Goal: Check status: Check status

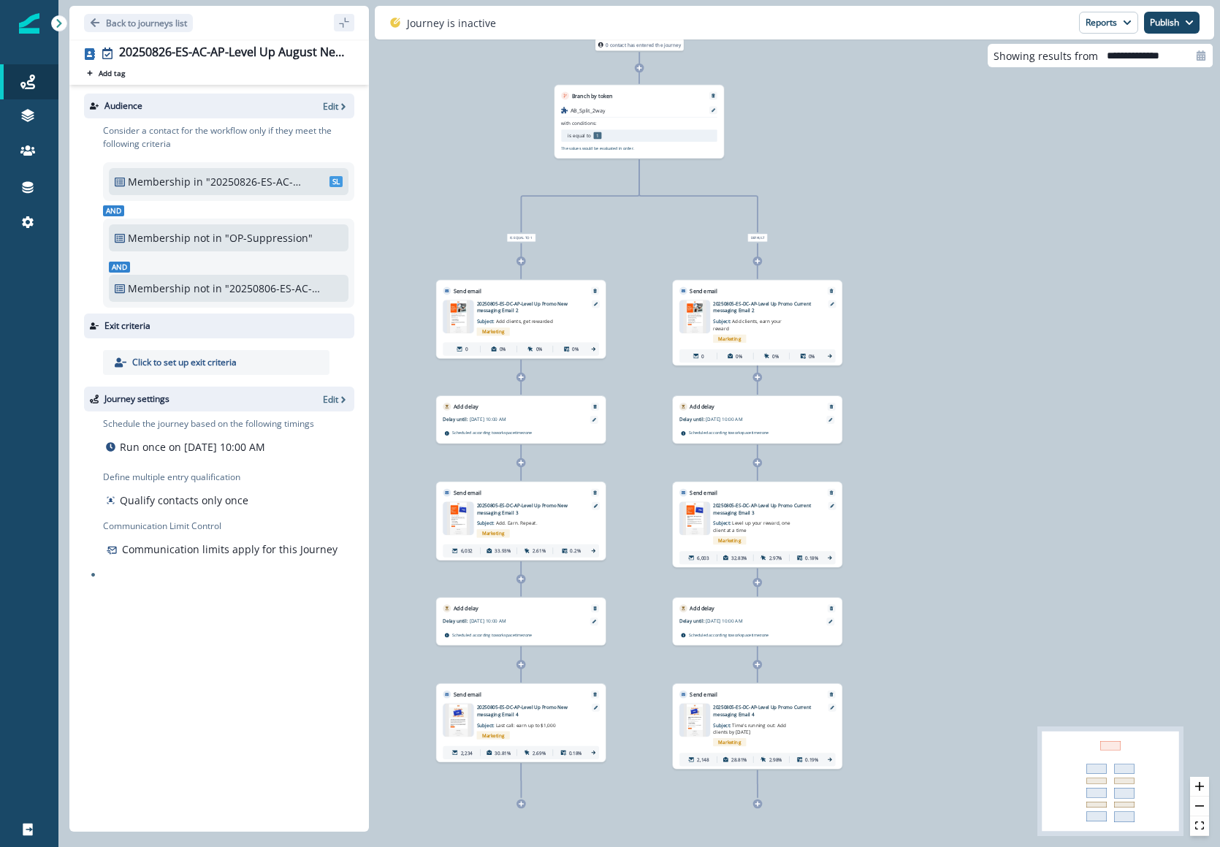
click at [933, 450] on div "0 contact has entered the journey Branch by token AB_Split_2way with conditions…" at bounding box center [639, 423] width 1162 height 847
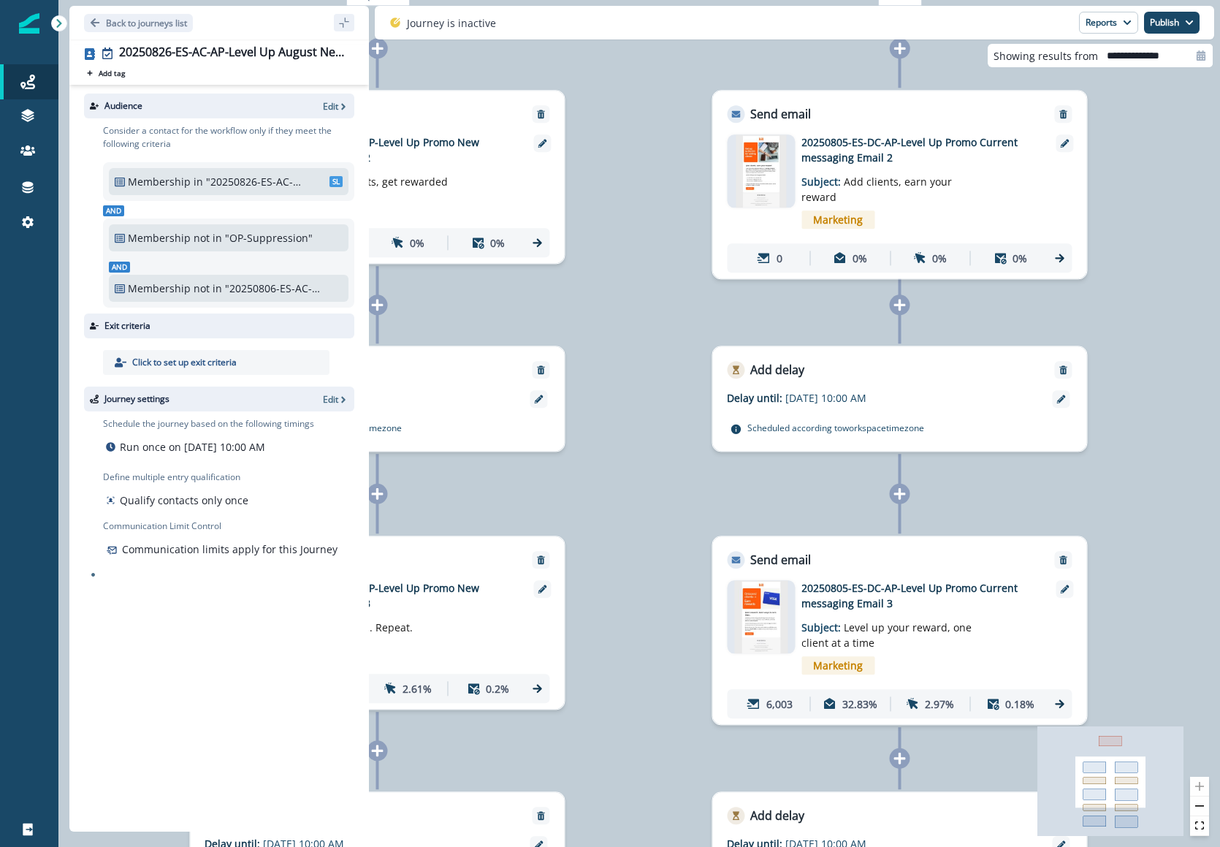
drag, startPoint x: 517, startPoint y: 309, endPoint x: 1028, endPoint y: 316, distance: 511.6
click at [1028, 316] on div "0 contact has entered the journey Branch by token AB_Split_2way with conditions…" at bounding box center [639, 423] width 1162 height 847
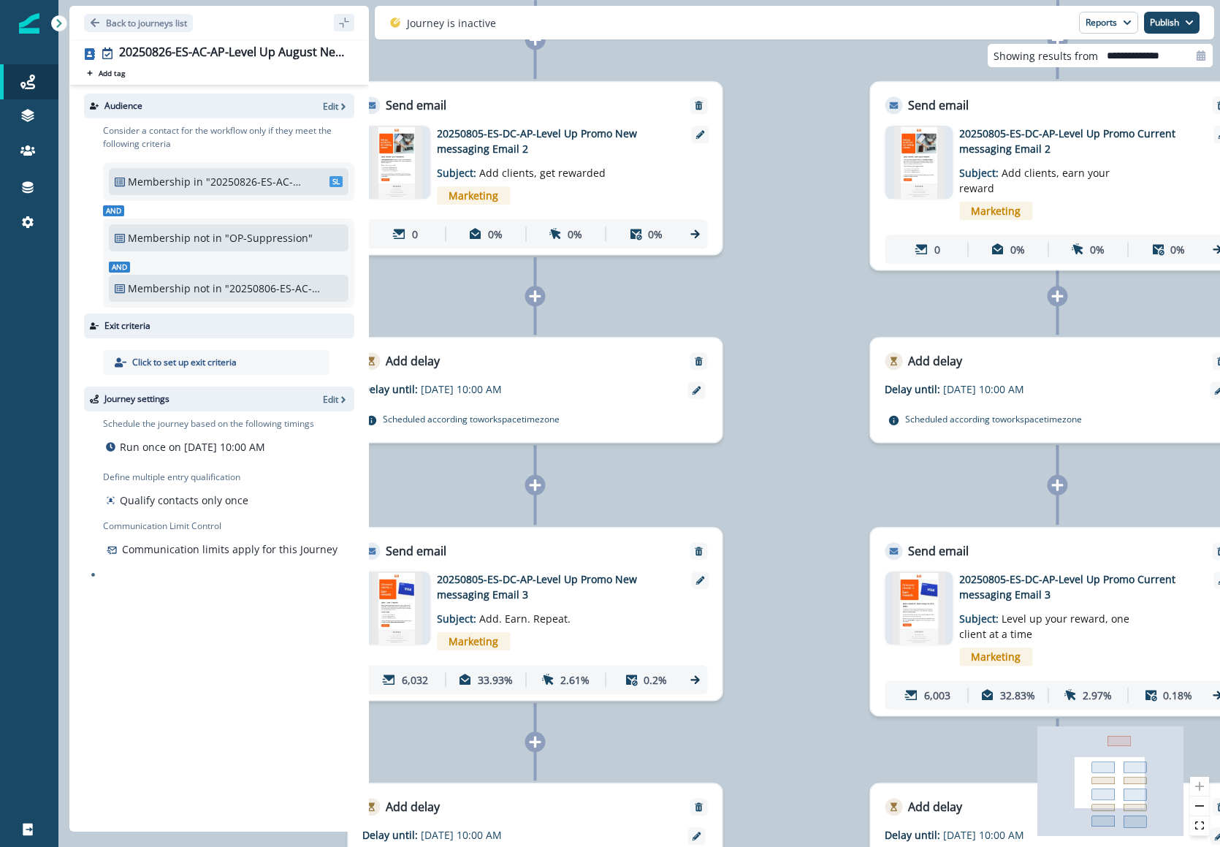
drag, startPoint x: 728, startPoint y: 364, endPoint x: 876, endPoint y: 287, distance: 166.4
click at [876, 287] on div "0 contact has entered the journey Branch by token AB_Split_2way with conditions…" at bounding box center [639, 423] width 1162 height 847
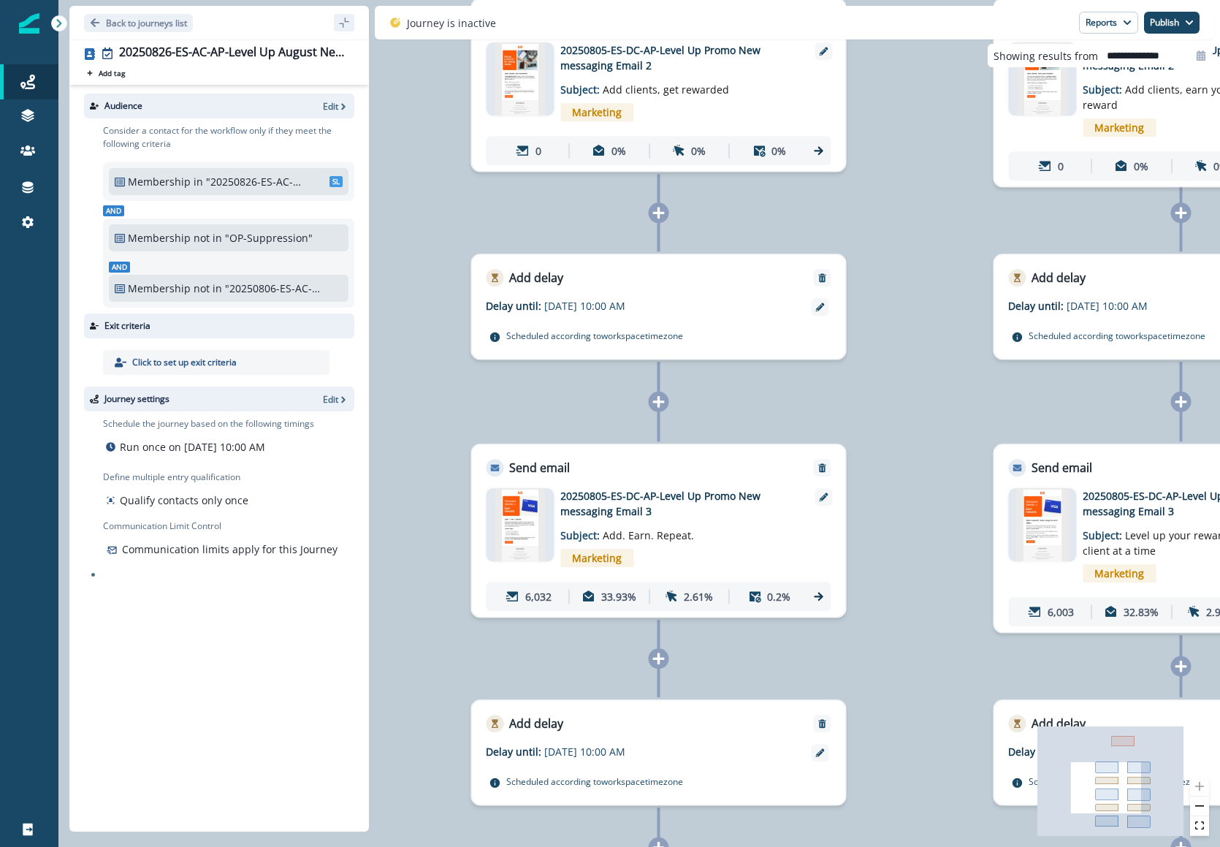
drag, startPoint x: 805, startPoint y: 348, endPoint x: 929, endPoint y: 265, distance: 149.0
click at [929, 265] on div "0 contact has entered the journey Branch by token AB_Split_2way with conditions…" at bounding box center [639, 423] width 1162 height 847
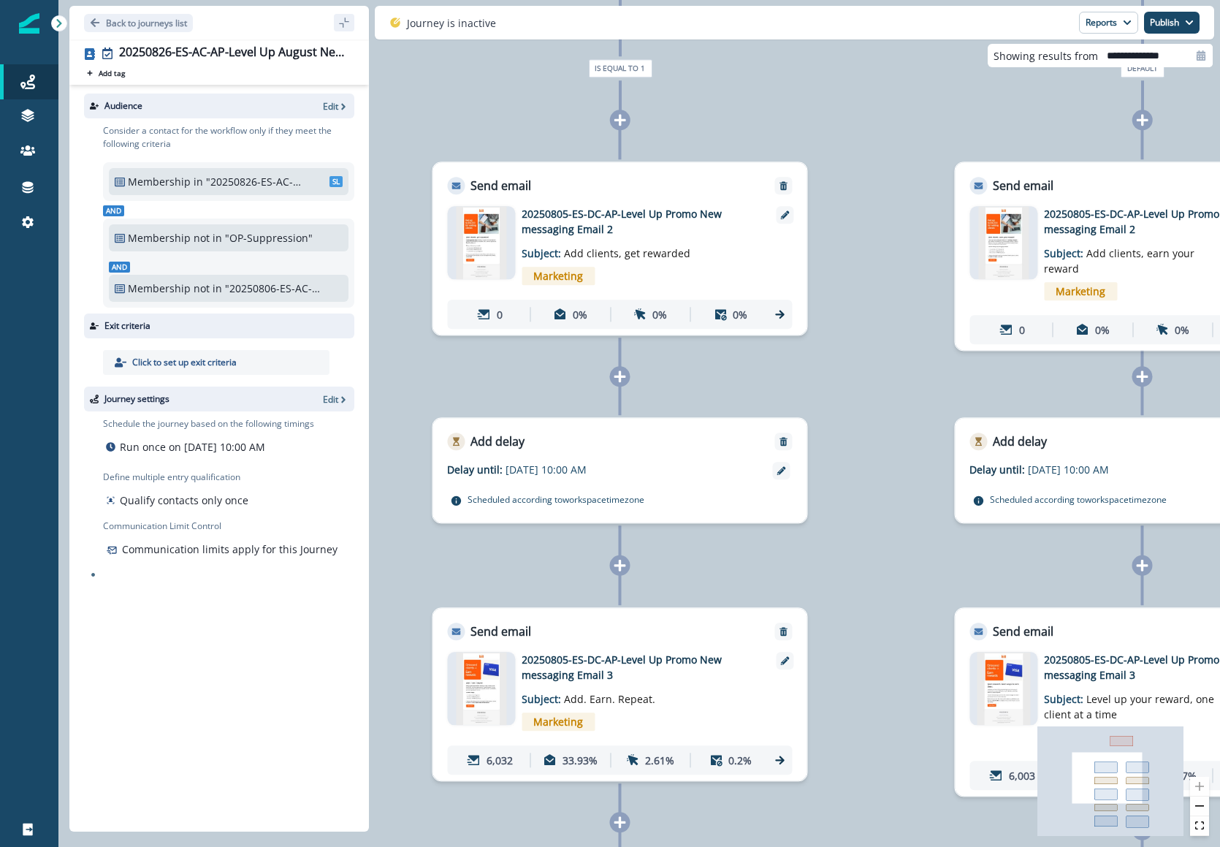
drag, startPoint x: 894, startPoint y: 321, endPoint x: 855, endPoint y: 485, distance: 168.2
click at [855, 485] on div "0 contact has entered the journey Branch by token AB_Split_2way with conditions…" at bounding box center [639, 423] width 1162 height 847
click at [347, 26] on icon "sidebar collapse toggle" at bounding box center [344, 23] width 12 height 12
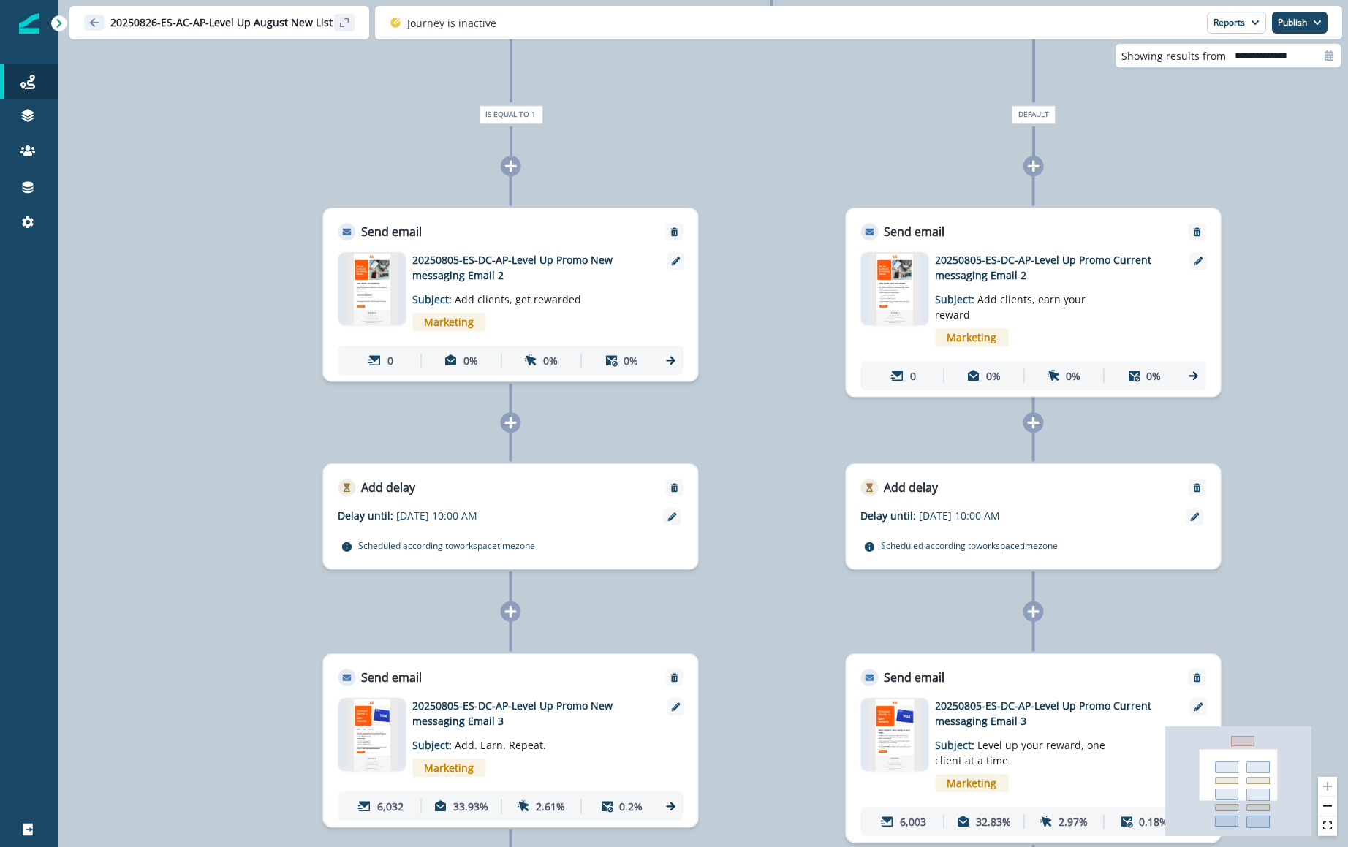
drag, startPoint x: 1084, startPoint y: 120, endPoint x: 892, endPoint y: 231, distance: 222.0
click at [890, 232] on div "0 contact has entered the journey Branch by token AB_Split_2way with conditions…" at bounding box center [702, 423] width 1289 height 847
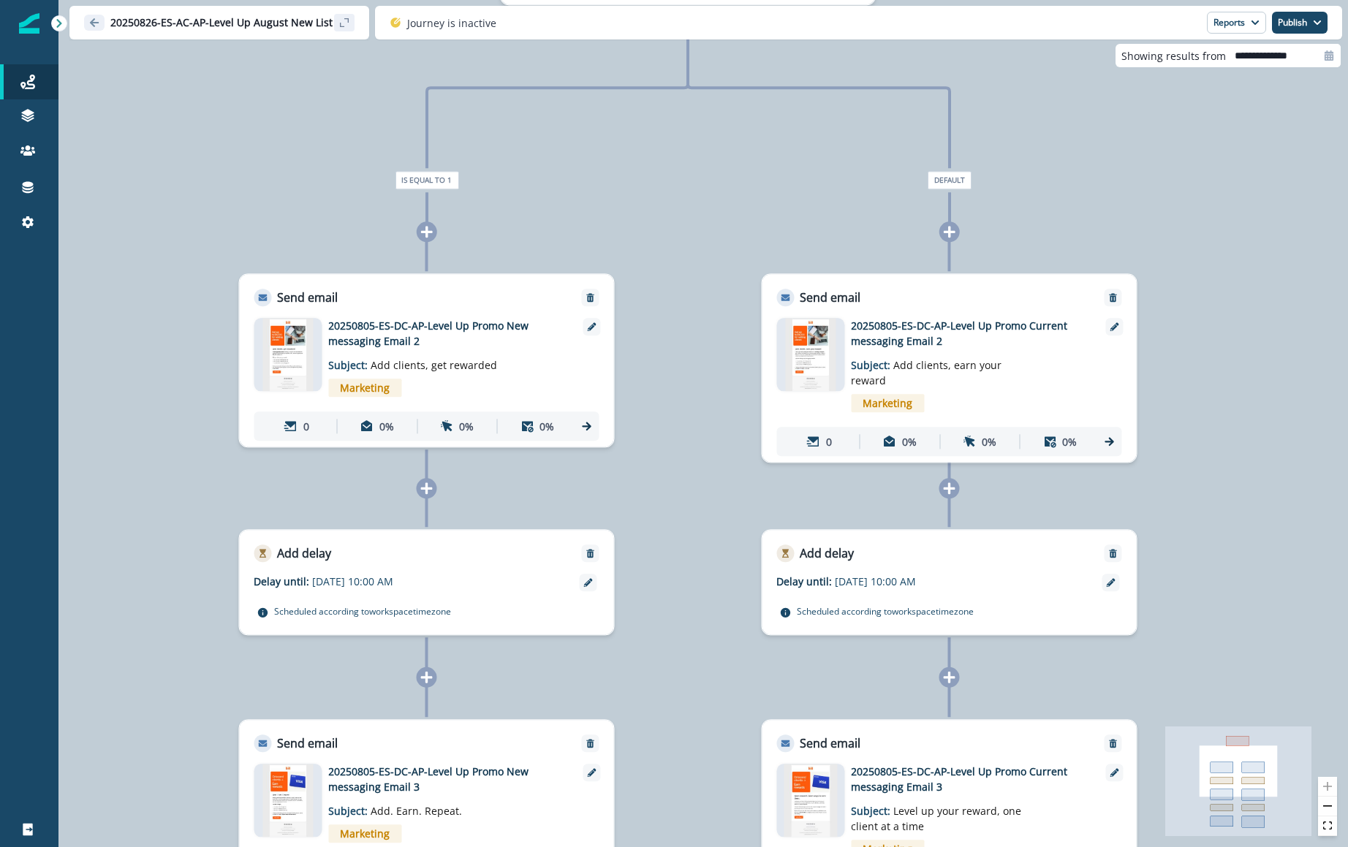
click at [1220, 58] on input "**********" at bounding box center [1283, 55] width 115 height 23
select select "*"
select select "****"
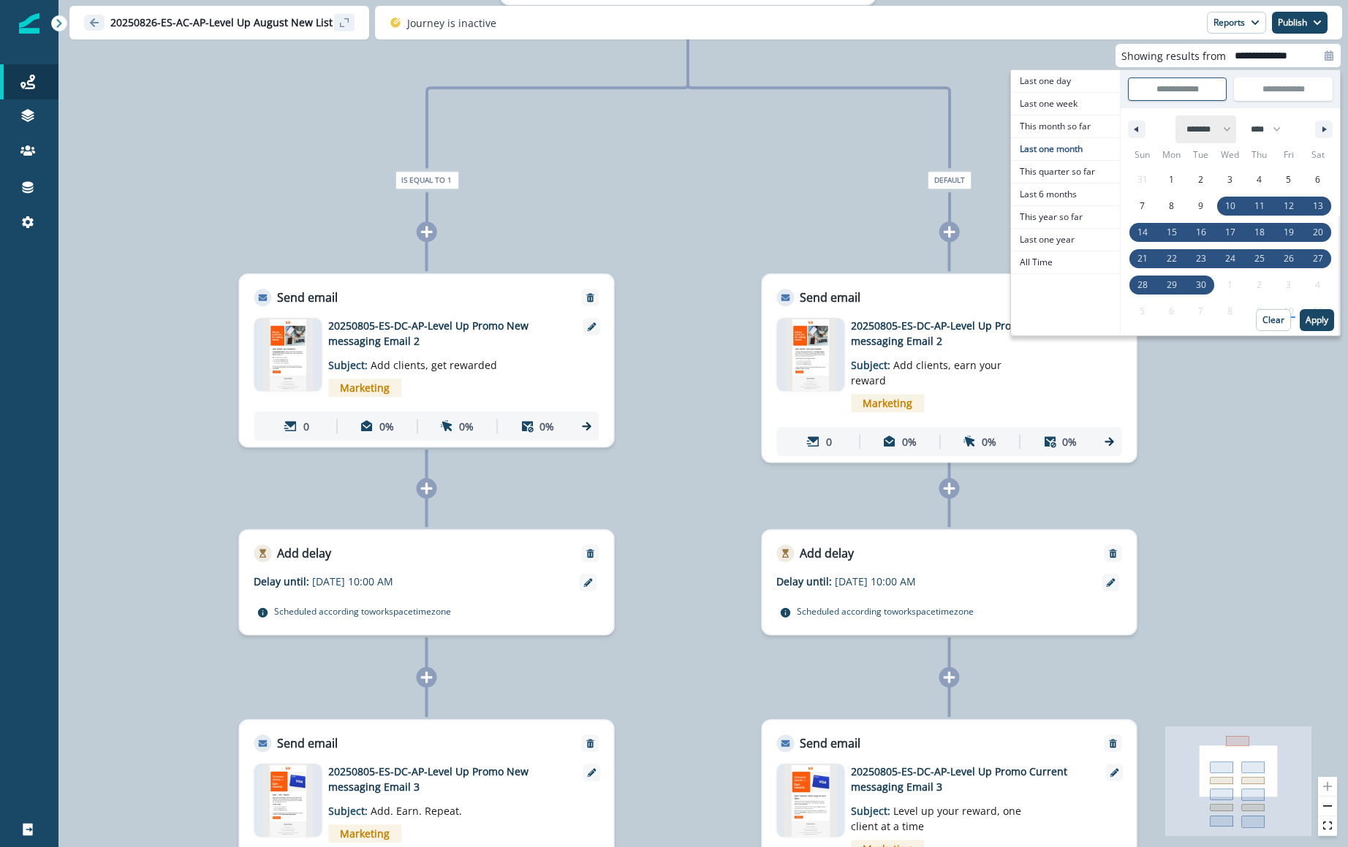
click at [1196, 126] on select "******* ******** ***** ***** *** **** **** ****** ********* ******* ******** **…" at bounding box center [1205, 129] width 61 height 28
select select "*"
click at [1175, 115] on select "******* ******** ***** ***** *** **** **** ****** ********* ******* ******** **…" at bounding box center [1205, 129] width 61 height 28
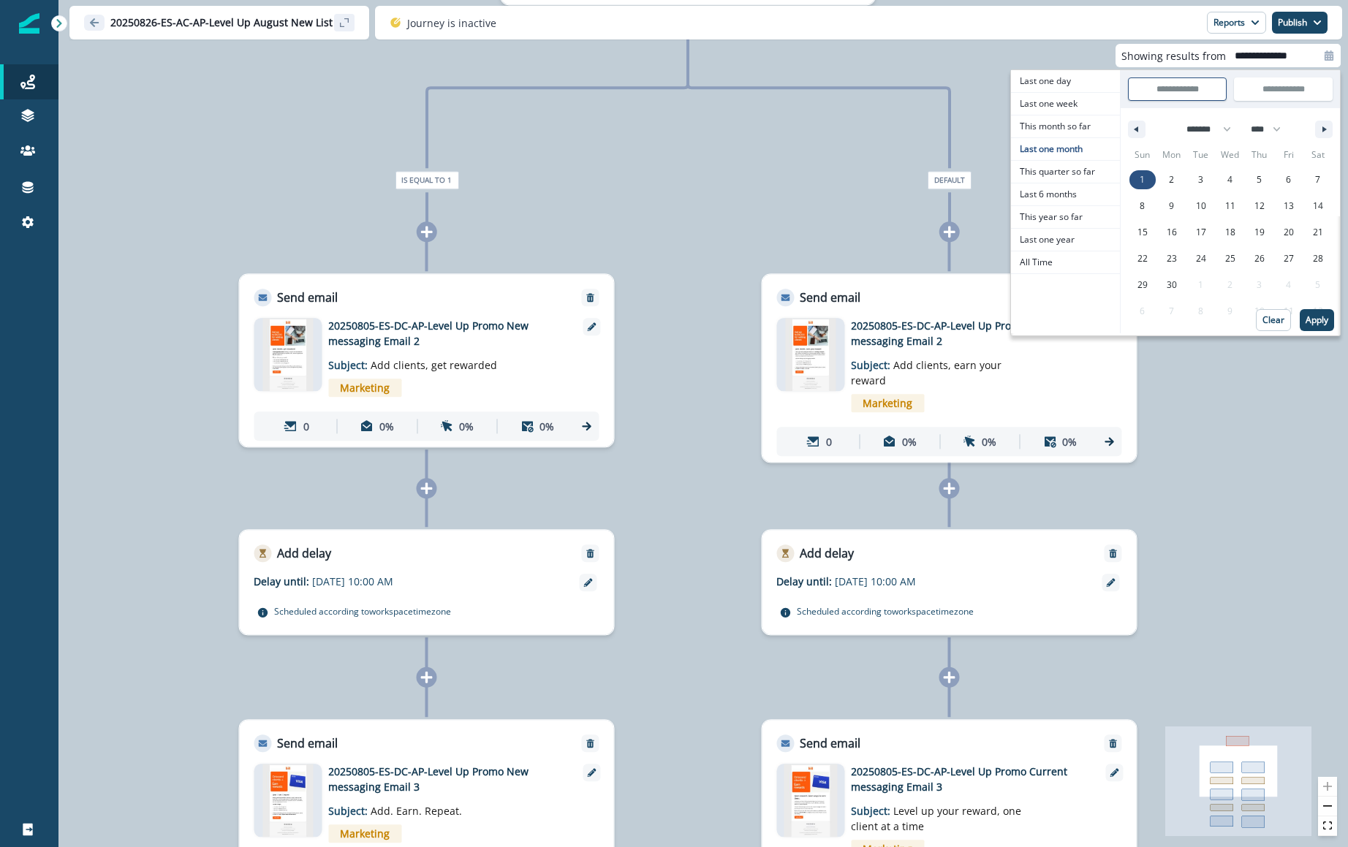
click at [1143, 178] on span "1" at bounding box center [1141, 180] width 5 height 26
type input "**********"
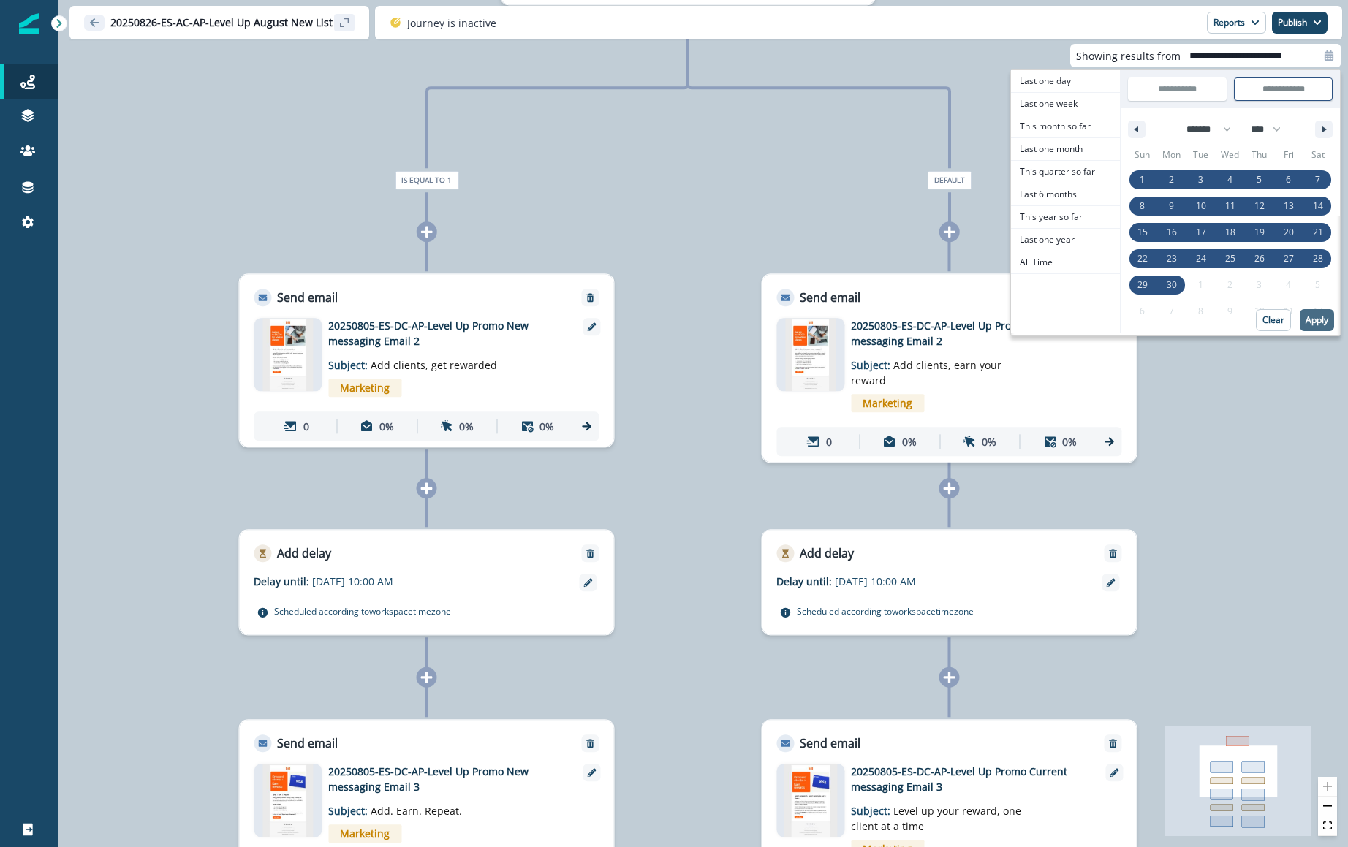
click at [1220, 331] on button "Apply" at bounding box center [1316, 320] width 34 height 22
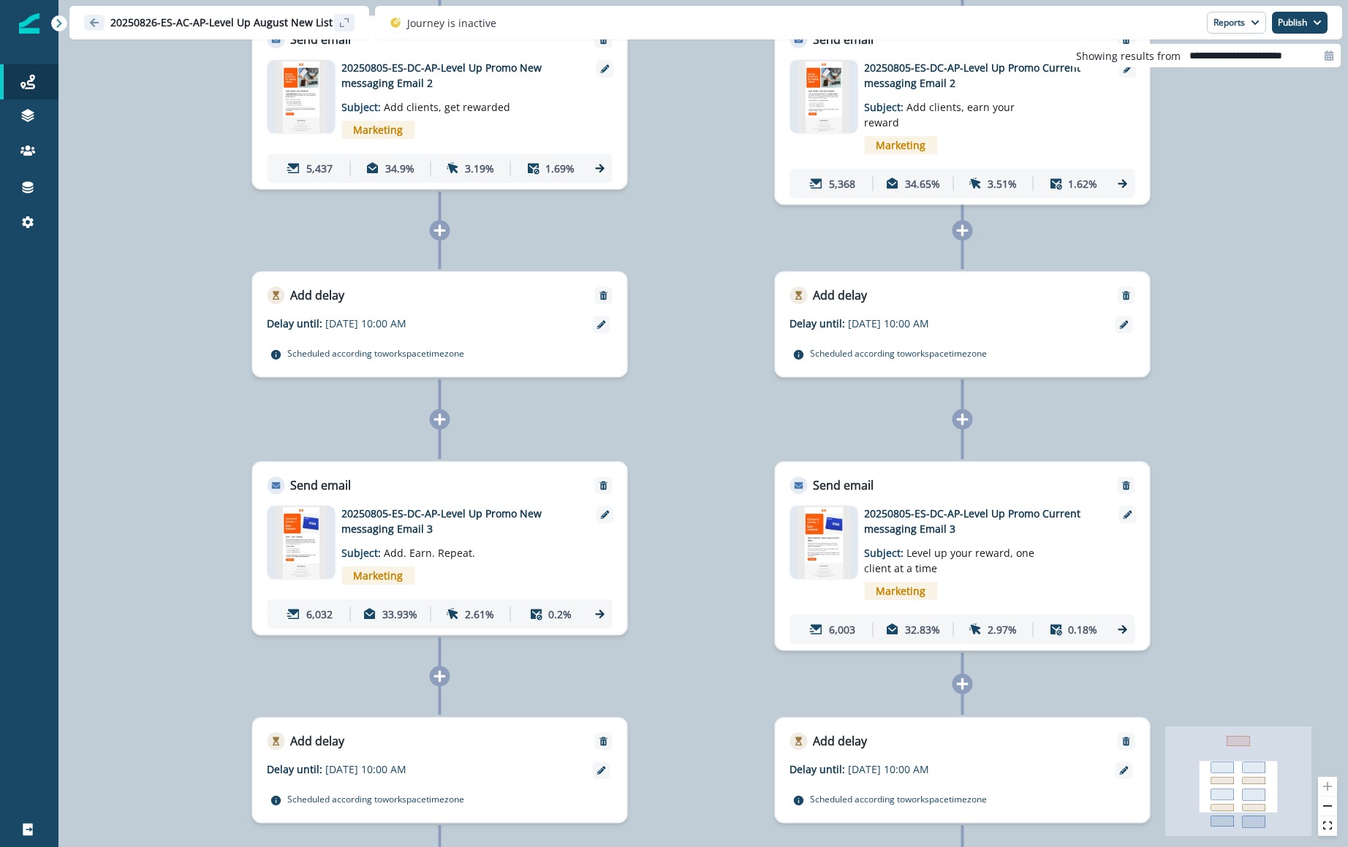
drag, startPoint x: 686, startPoint y: 425, endPoint x: 699, endPoint y: 132, distance: 292.6
click at [699, 132] on div "13,018 contacts have entered the journey Branch by token AB_Split_2way with con…" at bounding box center [702, 423] width 1289 height 847
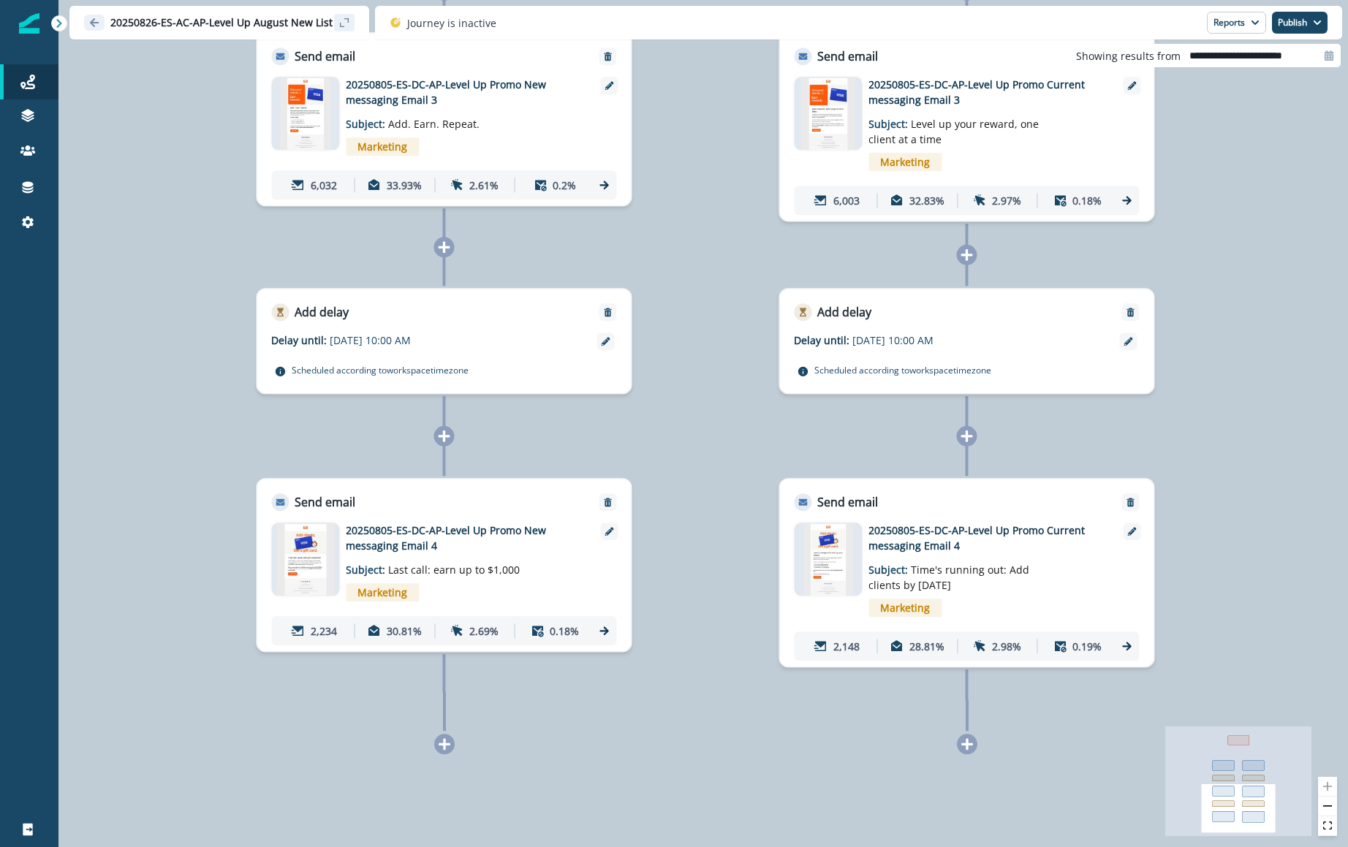
drag, startPoint x: 699, startPoint y: 661, endPoint x: 704, endPoint y: 212, distance: 448.7
click at [704, 212] on div "13,018 contacts have entered the journey Branch by token AB_Split_2way with con…" at bounding box center [702, 423] width 1289 height 847
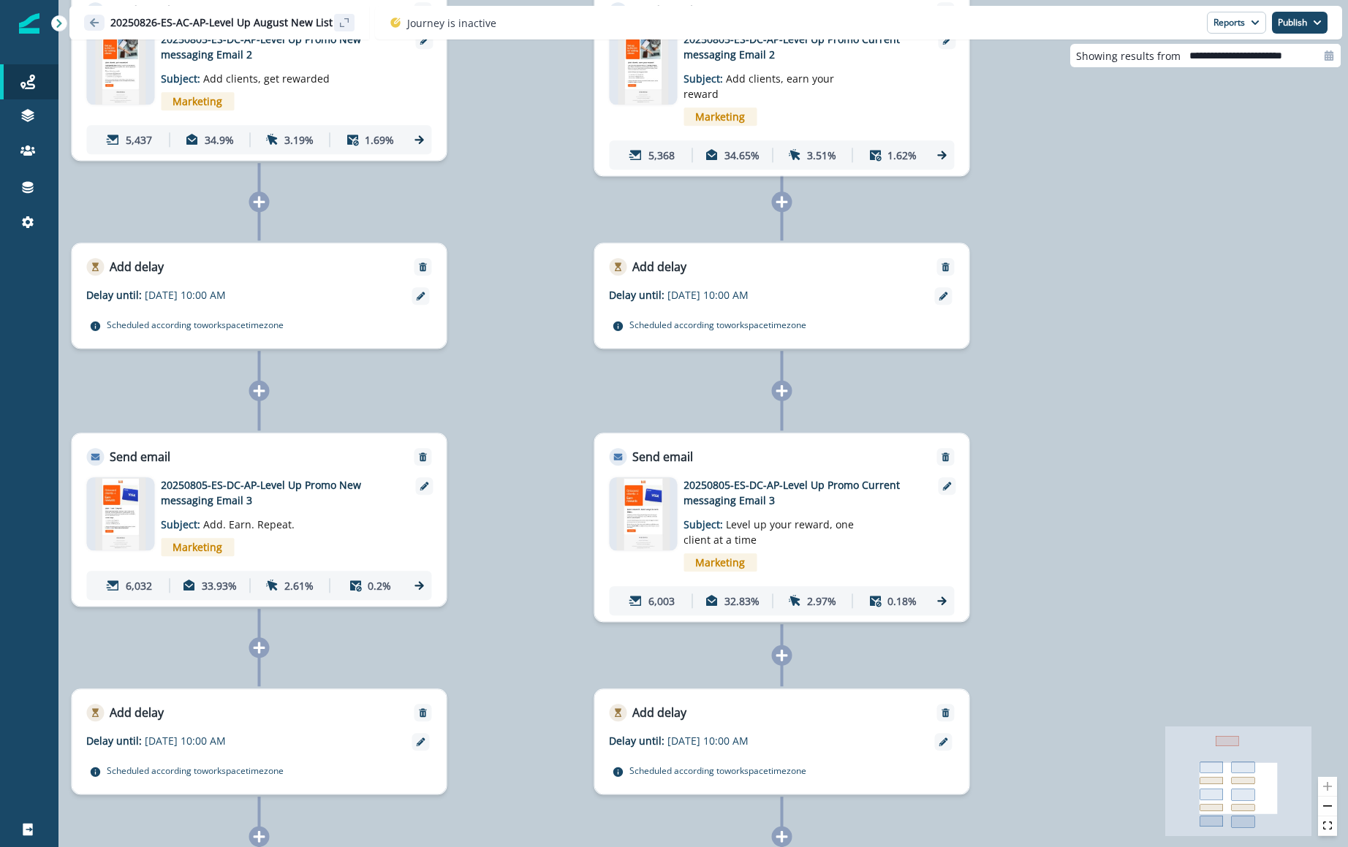
drag, startPoint x: 1286, startPoint y: 359, endPoint x: 1101, endPoint y: 779, distance: 459.1
click at [1101, 779] on div "13,018 contacts have entered the journey Branch by token AB_Split_2way with con…" at bounding box center [702, 423] width 1289 height 847
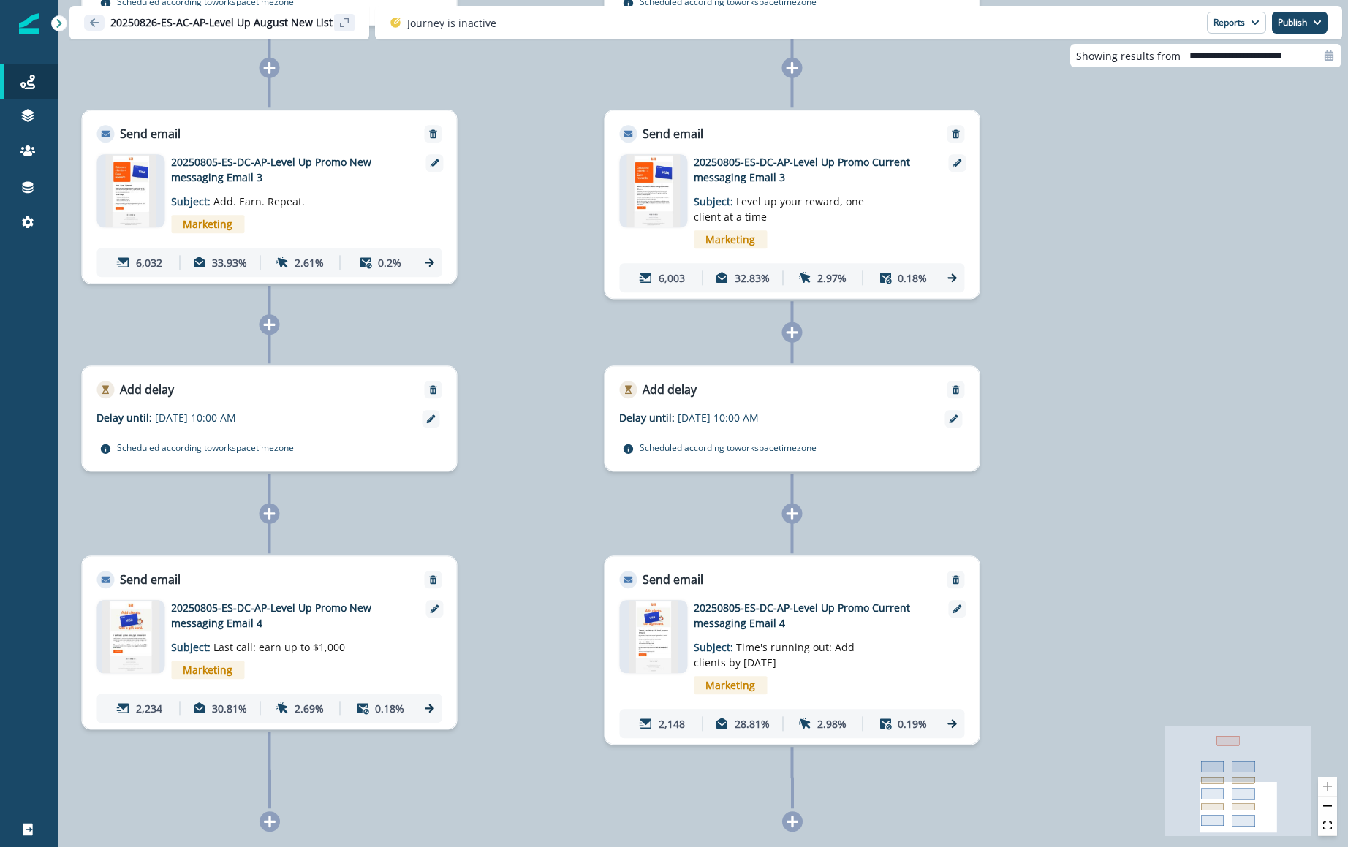
drag, startPoint x: 1190, startPoint y: 528, endPoint x: 1199, endPoint y: 216, distance: 312.9
click at [1199, 216] on div "13,018 contacts have entered the journey Branch by token AB_Split_2way with con…" at bounding box center [702, 423] width 1289 height 847
click at [526, 574] on div "13,018 contacts have entered the journey Branch by token AB_Split_2way with con…" at bounding box center [702, 423] width 1289 height 847
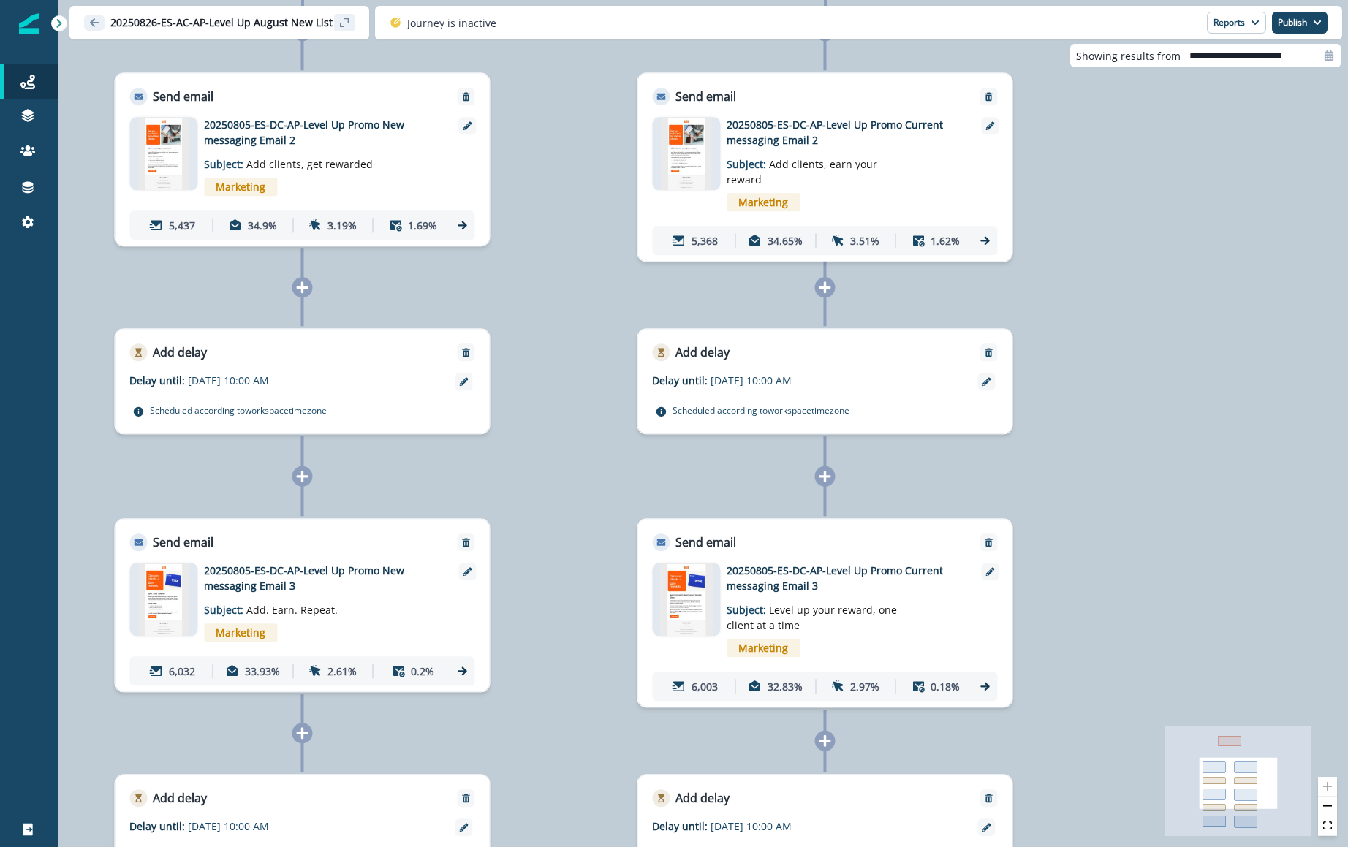
drag, startPoint x: 533, startPoint y: 349, endPoint x: 565, endPoint y: 760, distance: 411.9
click at [565, 760] on div "13,018 contacts have entered the journey Branch by token AB_Split_2way with con…" at bounding box center [702, 423] width 1289 height 847
